Goal: Task Accomplishment & Management: Use online tool/utility

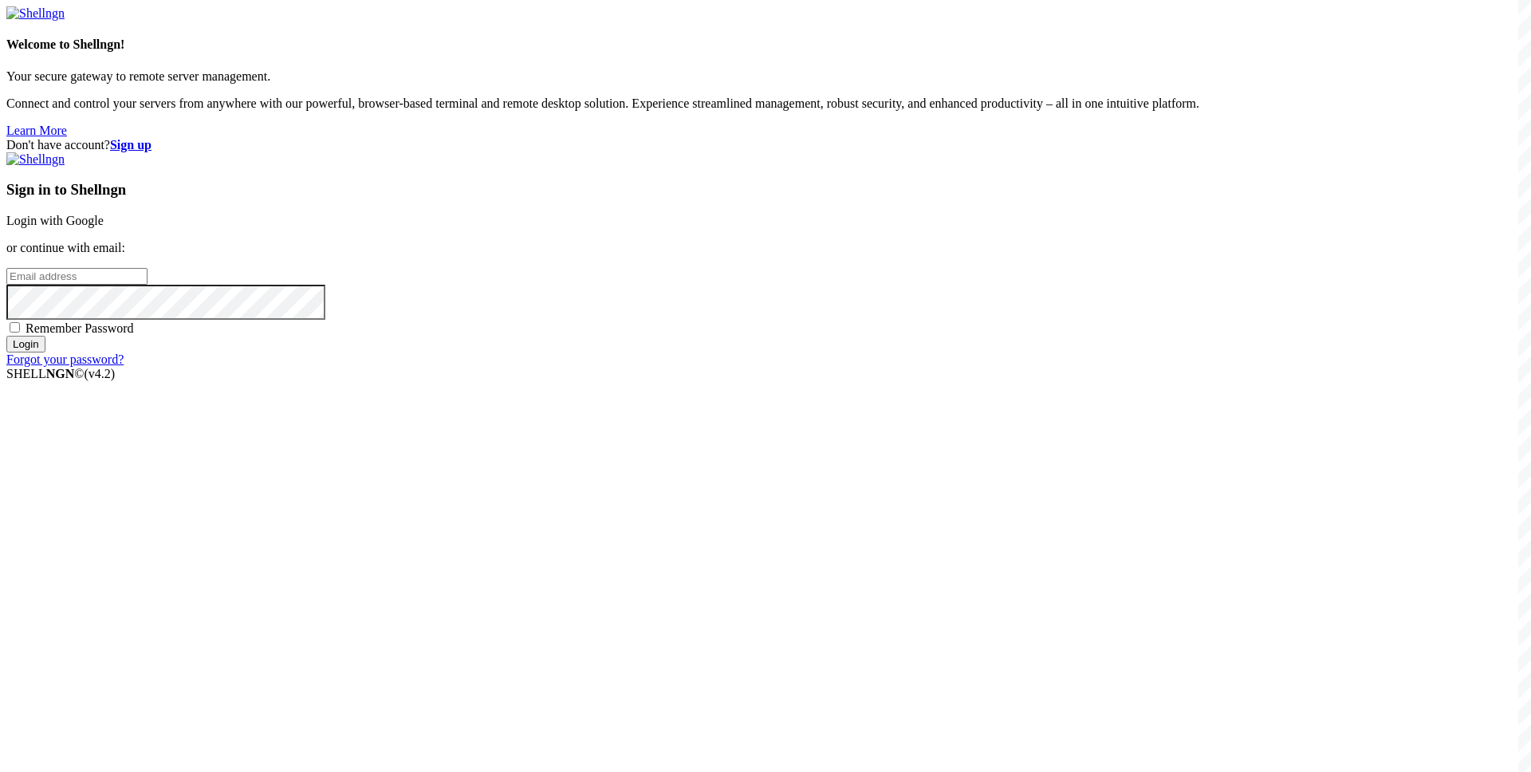
click at [148, 285] on input "email" at bounding box center [76, 276] width 141 height 17
click at [6, 336] on input "Login" at bounding box center [25, 344] width 39 height 17
click at [148, 285] on input "shdki84@[EMAIL_ADDRESS][DOMAIN_NAME]" at bounding box center [76, 276] width 141 height 17
type input "[EMAIL_ADDRESS][DOMAIN_NAME]"
click at [870, 336] on div "Remember Password" at bounding box center [765, 328] width 1519 height 16
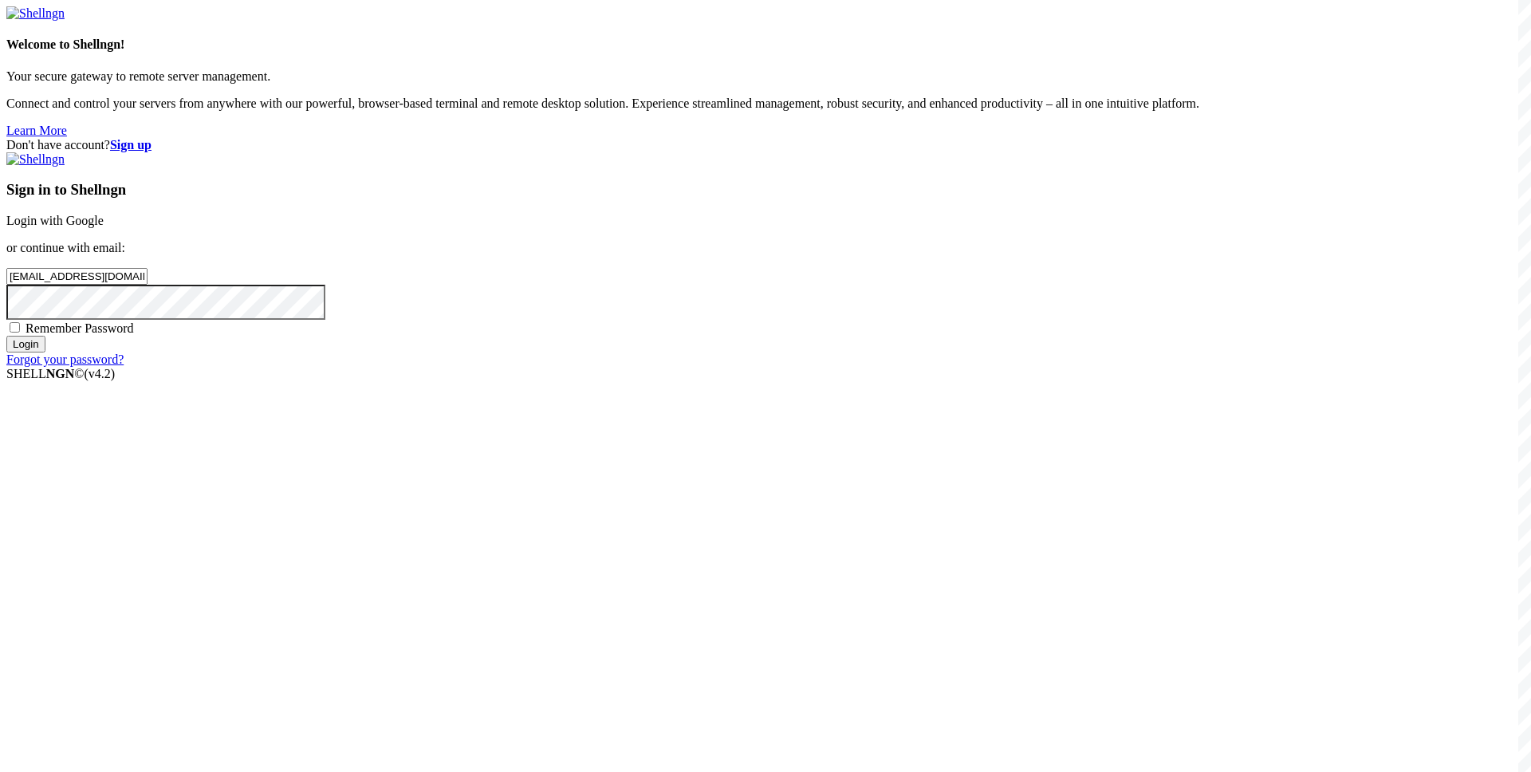
click at [134, 335] on span "Remember Password" at bounding box center [80, 328] width 108 height 14
click at [20, 333] on input "Remember Password" at bounding box center [15, 327] width 10 height 10
checkbox input "true"
click at [45, 353] on input "Login" at bounding box center [25, 344] width 39 height 17
click at [148, 285] on input "[EMAIL_ADDRESS][DOMAIN_NAME]" at bounding box center [76, 276] width 141 height 17
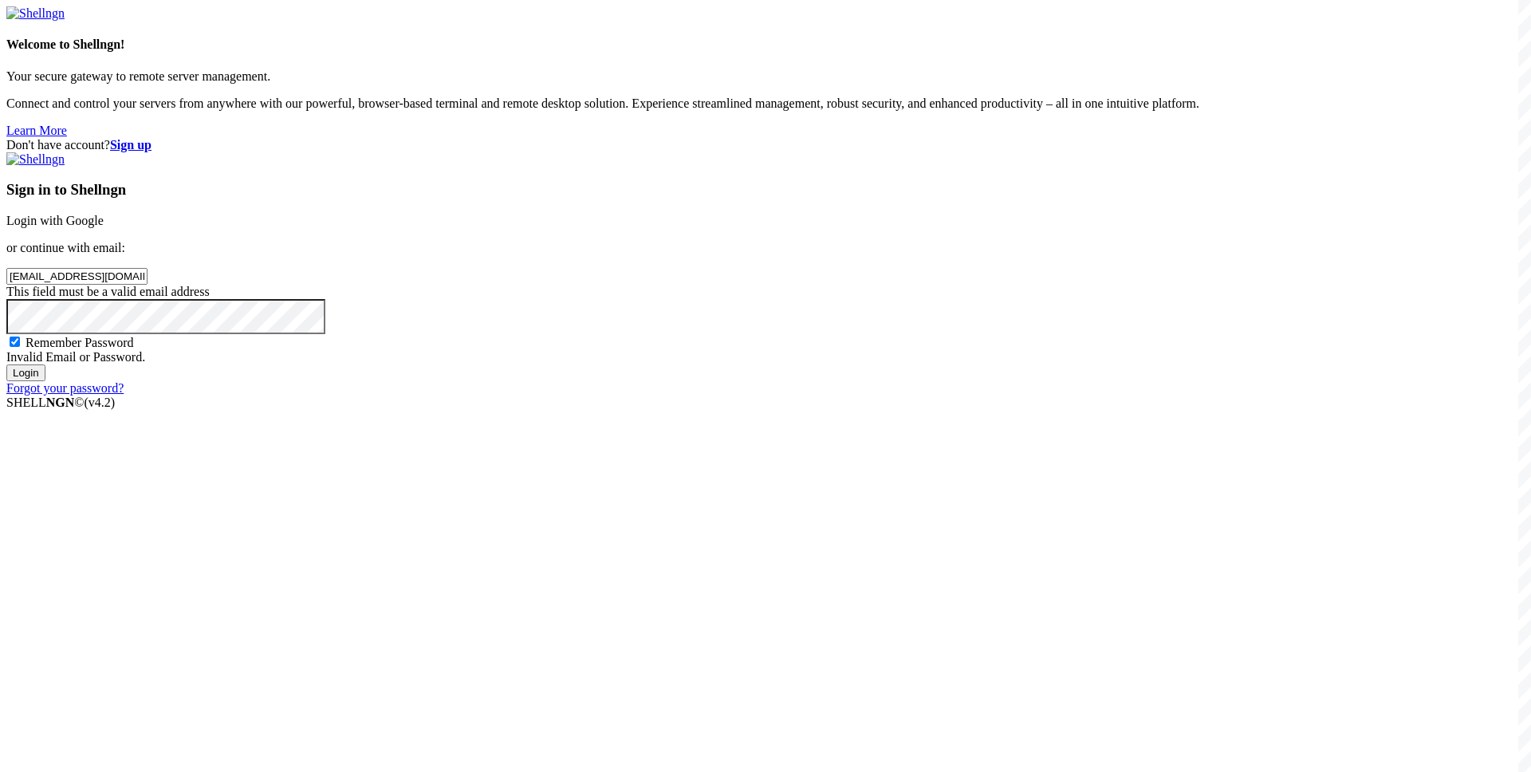
type input "[EMAIL_ADDRESS][DOMAIN_NAME]"
click at [6, 364] on input "Login" at bounding box center [25, 372] width 39 height 17
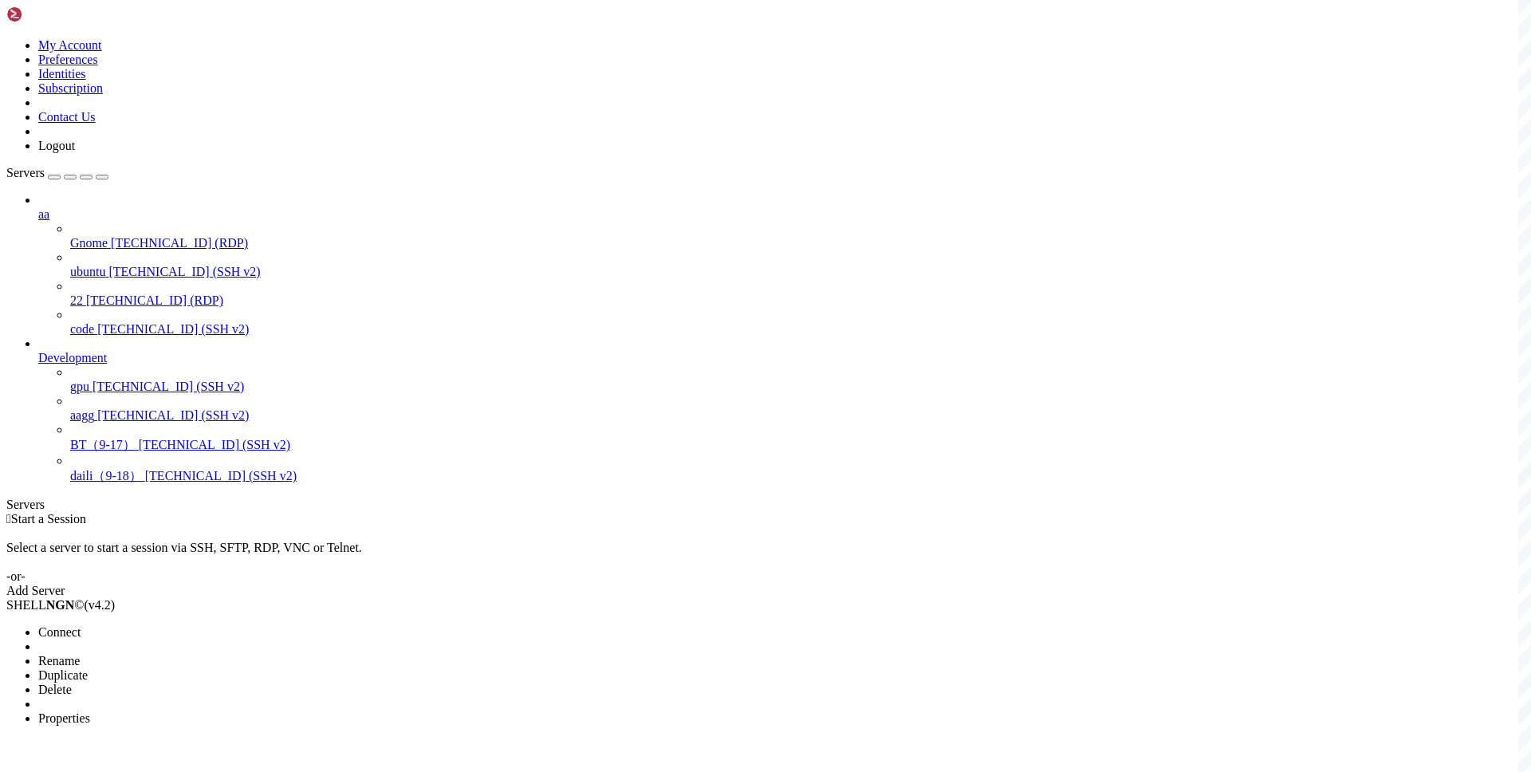
click at [156, 625] on li "Connect" at bounding box center [110, 632] width 145 height 14
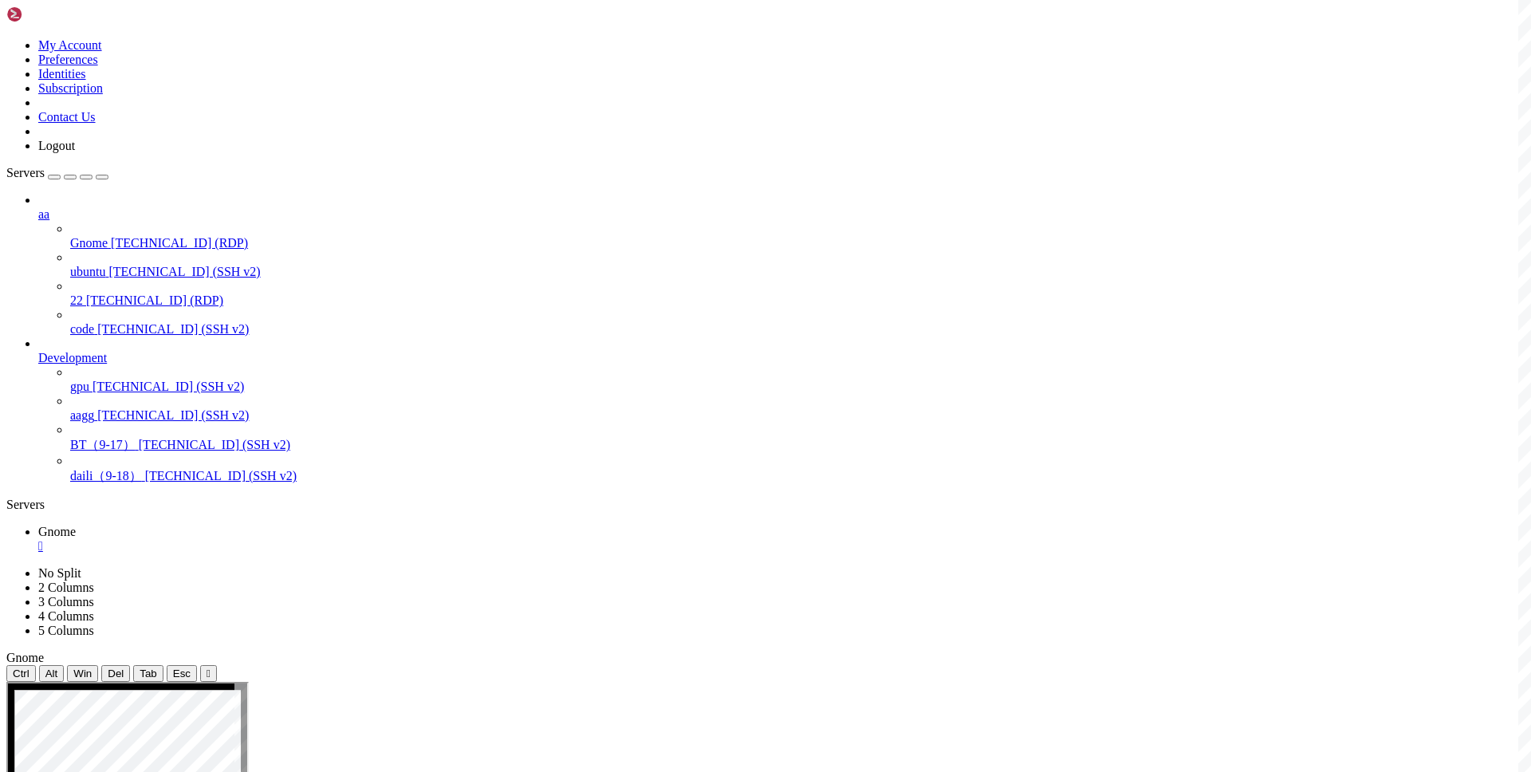
click at [281, 539] on div "" at bounding box center [781, 546] width 1487 height 14
